Goal: Transaction & Acquisition: Subscribe to service/newsletter

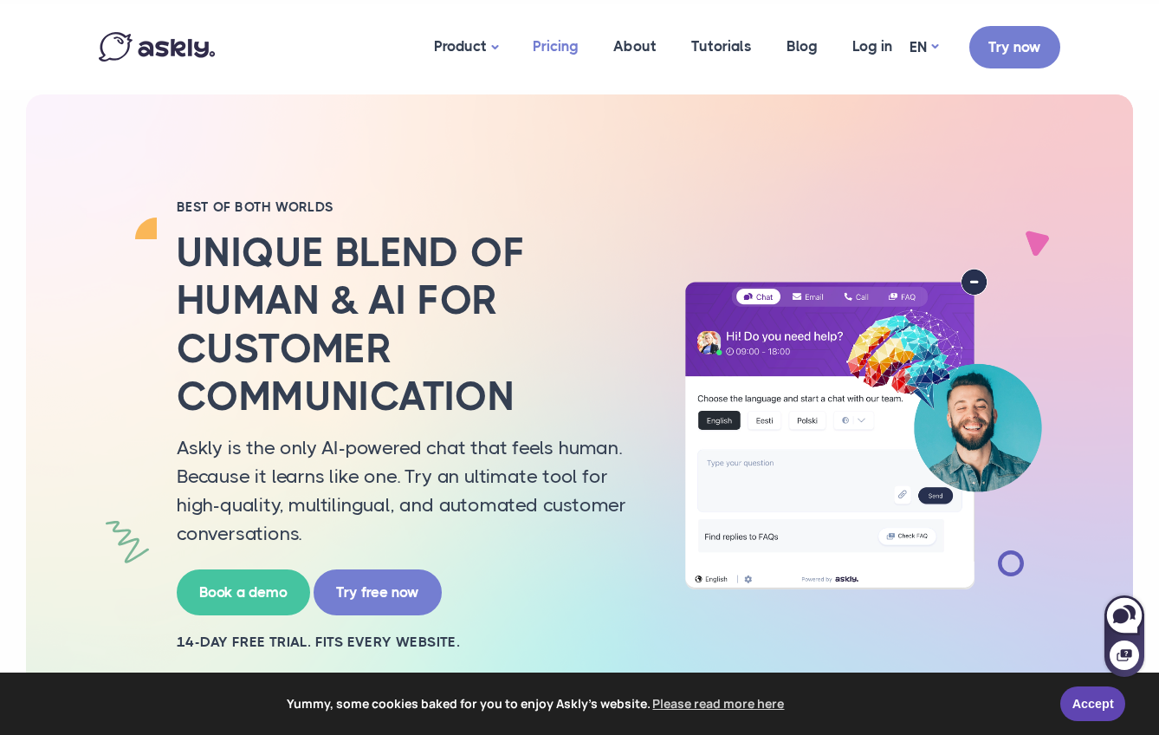
click at [567, 49] on link "Pricing" at bounding box center [555, 46] width 81 height 84
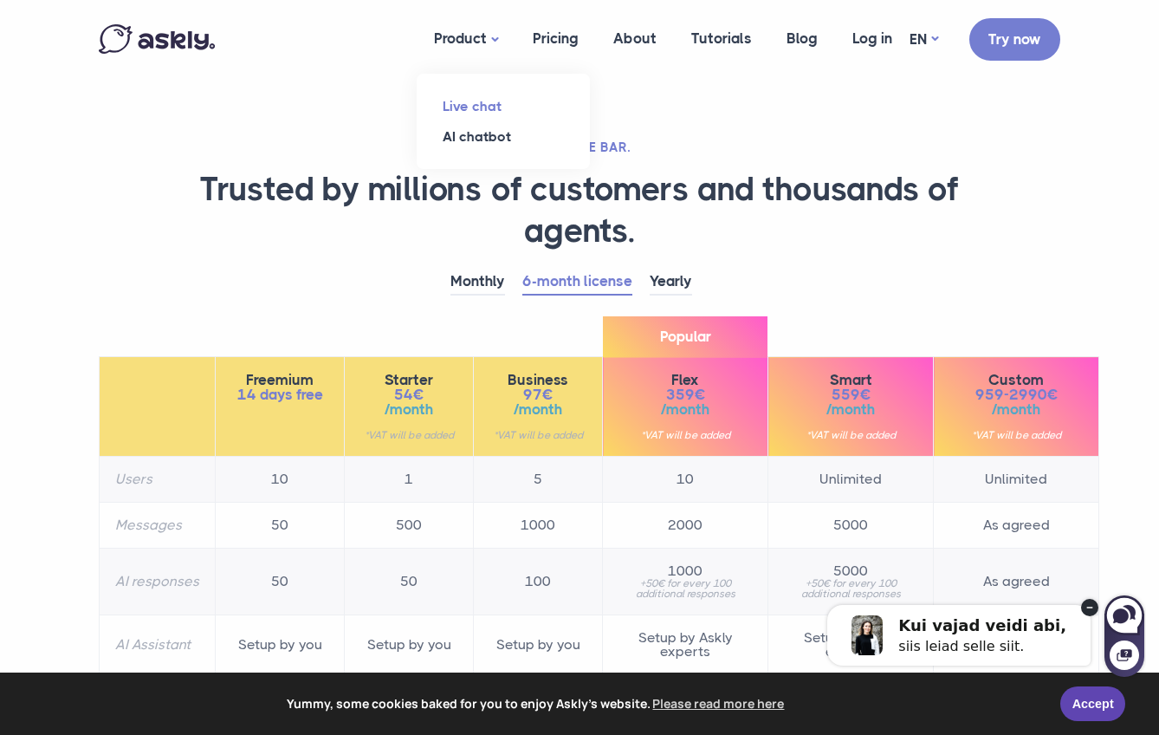
click at [483, 114] on link "Live chat" at bounding box center [503, 106] width 173 height 30
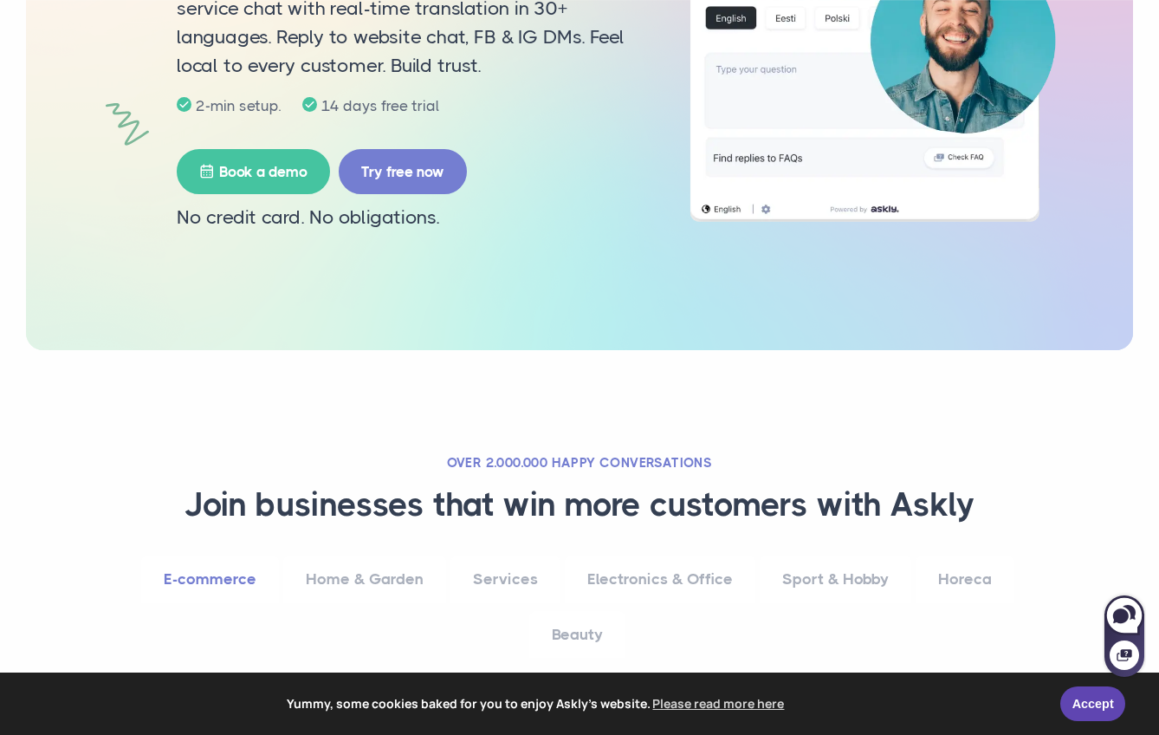
scroll to position [483, 0]
